Goal: Book appointment/travel/reservation

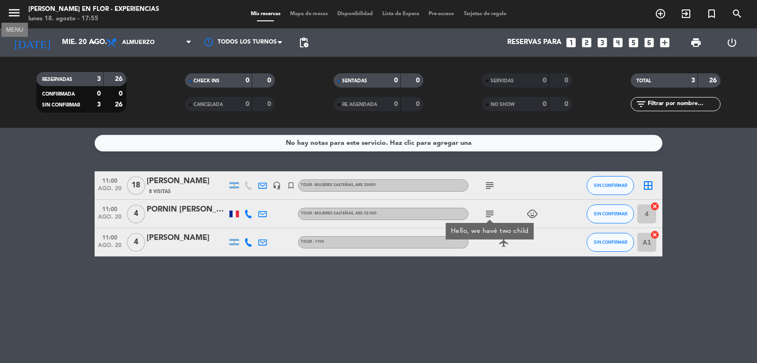
click at [16, 10] on icon "menu" at bounding box center [14, 13] width 14 height 14
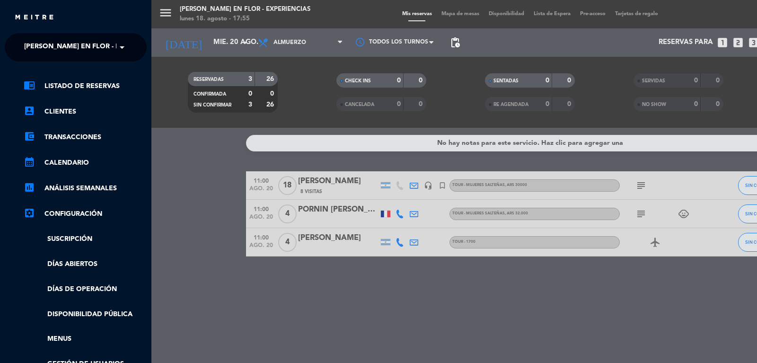
click at [189, 44] on div "menu [PERSON_NAME] en Flor - Experiencias [DATE] 18. agosto - 17:55 Mis reserva…" at bounding box center [529, 181] width 757 height 363
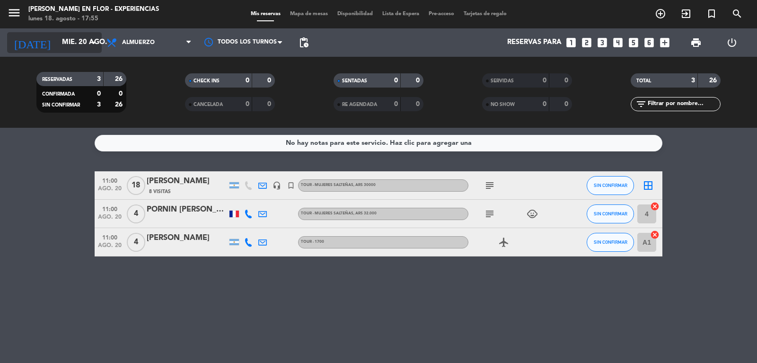
click at [62, 38] on input "mié. 20 ago." at bounding box center [102, 43] width 91 height 18
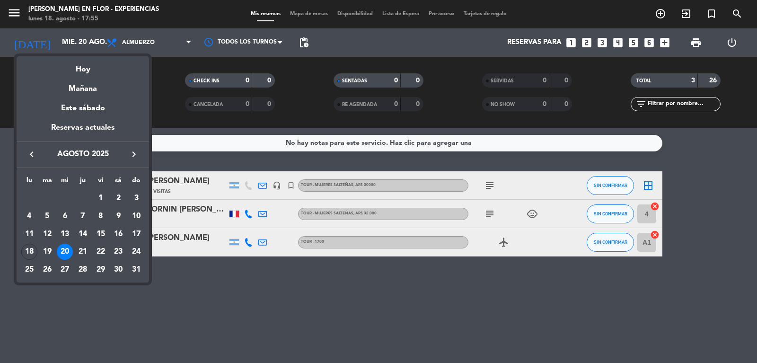
click at [129, 152] on icon "keyboard_arrow_right" at bounding box center [133, 154] width 11 height 11
click at [99, 213] on div "5" at bounding box center [101, 216] width 16 height 16
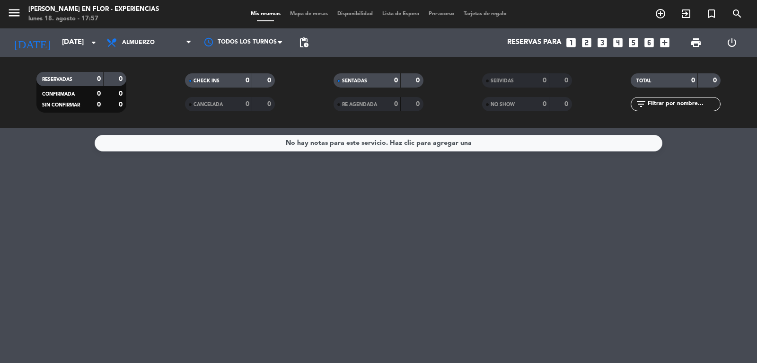
drag, startPoint x: 5, startPoint y: 17, endPoint x: 15, endPoint y: 11, distance: 11.7
click at [11, 13] on div "menu [PERSON_NAME] en Flor - Experiencias [DATE] 18. agosto - 17:57" at bounding box center [94, 14] width 189 height 22
click at [15, 11] on icon "menu" at bounding box center [14, 13] width 14 height 14
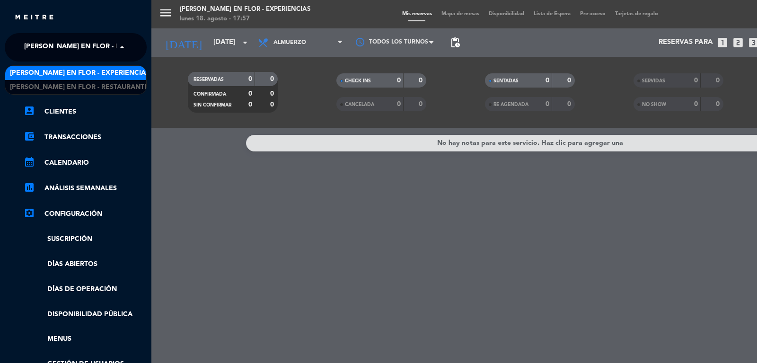
click at [78, 47] on span "[PERSON_NAME] en Flor - Experiencias" at bounding box center [94, 47] width 140 height 20
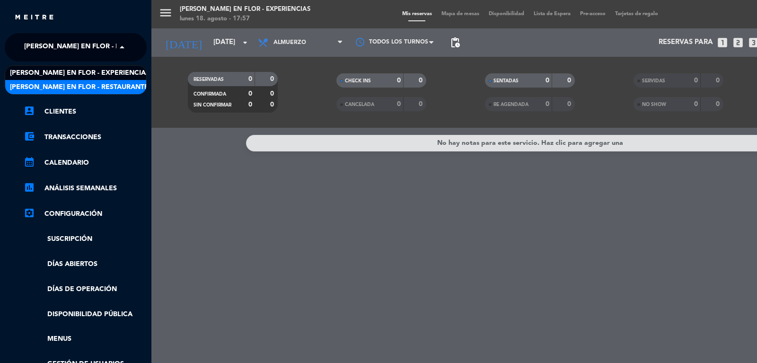
drag, startPoint x: 98, startPoint y: 92, endPoint x: 91, endPoint y: 91, distance: 7.1
click at [91, 92] on span "[PERSON_NAME] en Flor - Restaurante" at bounding box center [79, 87] width 139 height 11
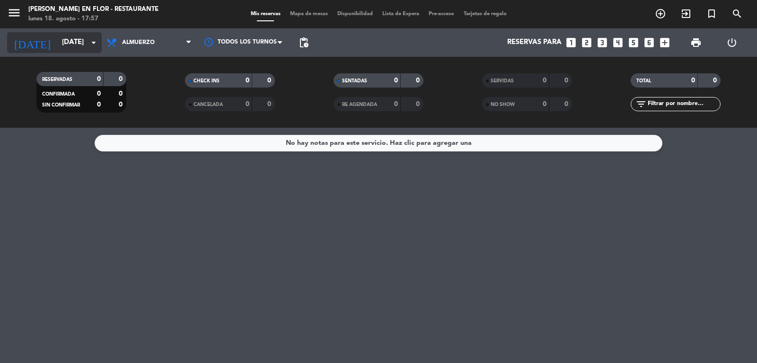
click at [75, 39] on input "[DATE]" at bounding box center [102, 43] width 91 height 18
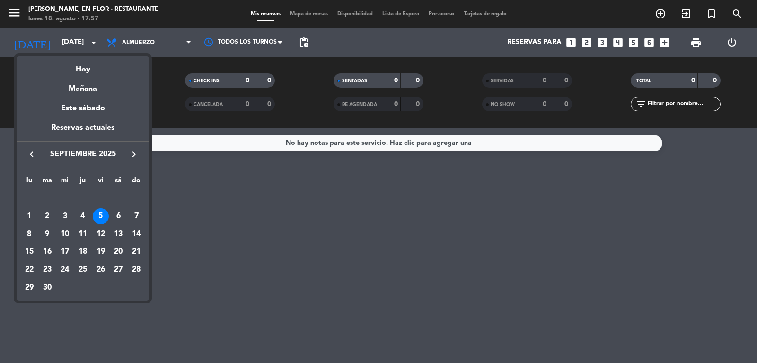
click at [101, 215] on div "5" at bounding box center [101, 216] width 16 height 16
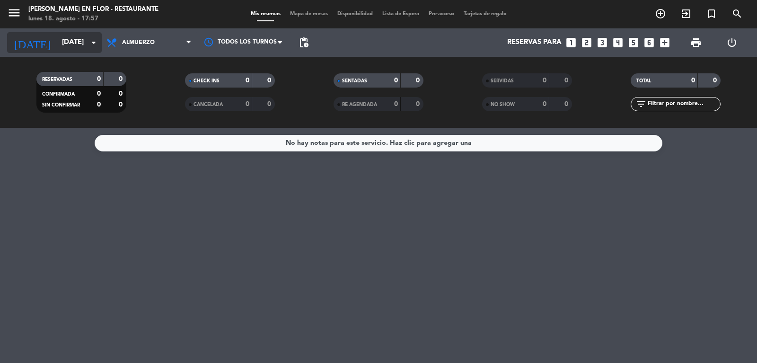
click at [66, 44] on input "[DATE]" at bounding box center [102, 43] width 91 height 18
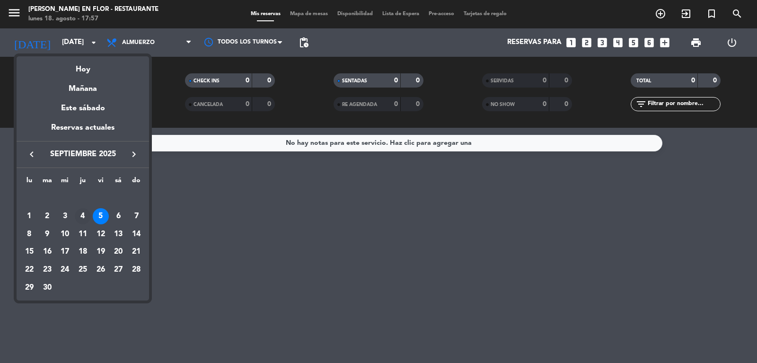
click at [82, 217] on div "4" at bounding box center [83, 216] width 16 height 16
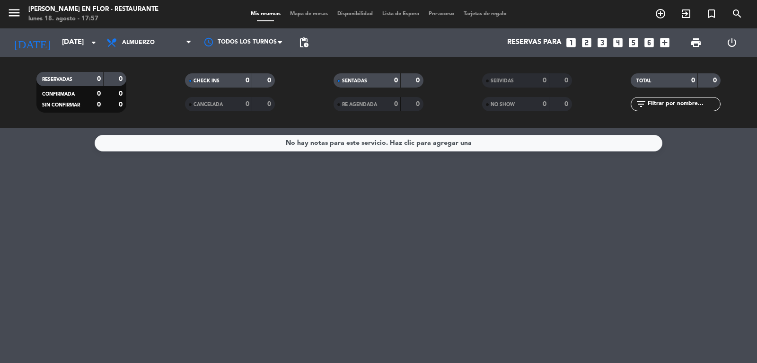
type input "[DEMOGRAPHIC_DATA][DATE]"
